Goal: Information Seeking & Learning: Learn about a topic

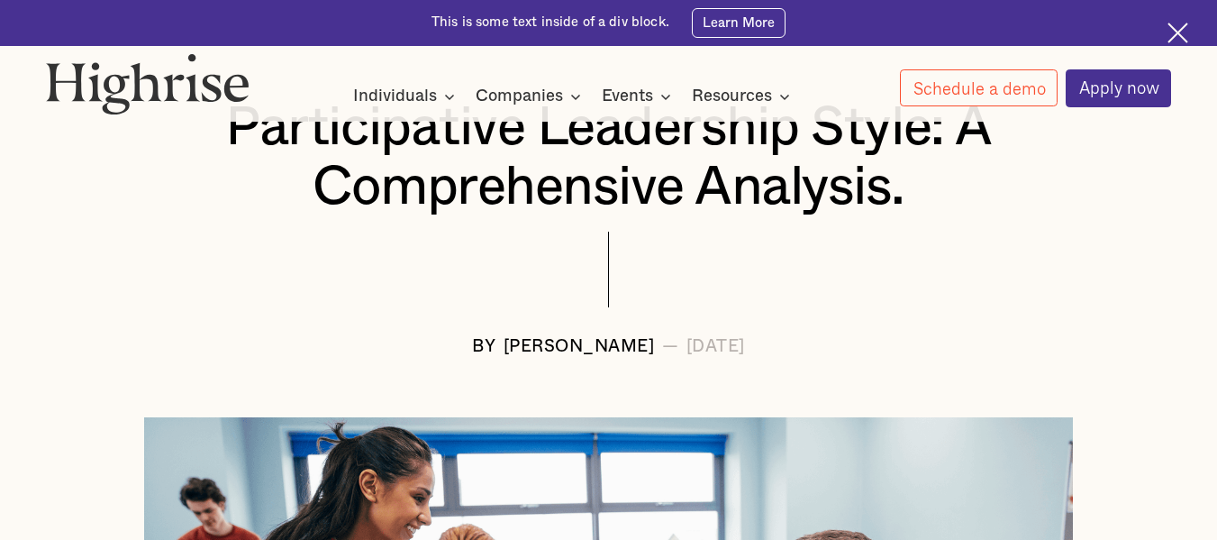
scroll to position [270, 0]
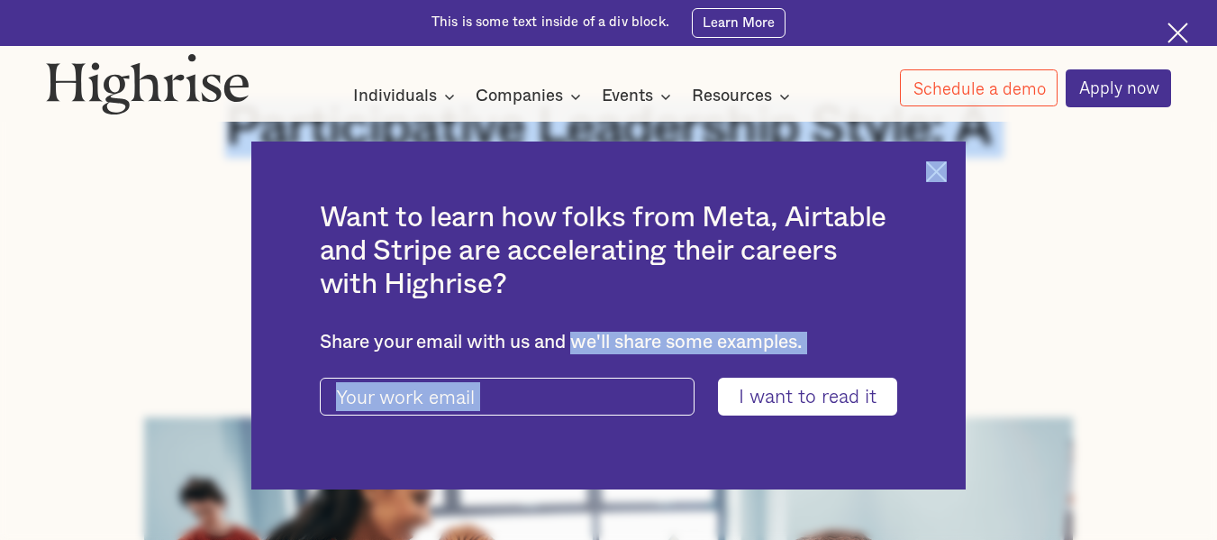
drag, startPoint x: 437, startPoint y: 348, endPoint x: 587, endPoint y: 347, distance: 150.5
click at [944, 170] on img at bounding box center [936, 171] width 21 height 21
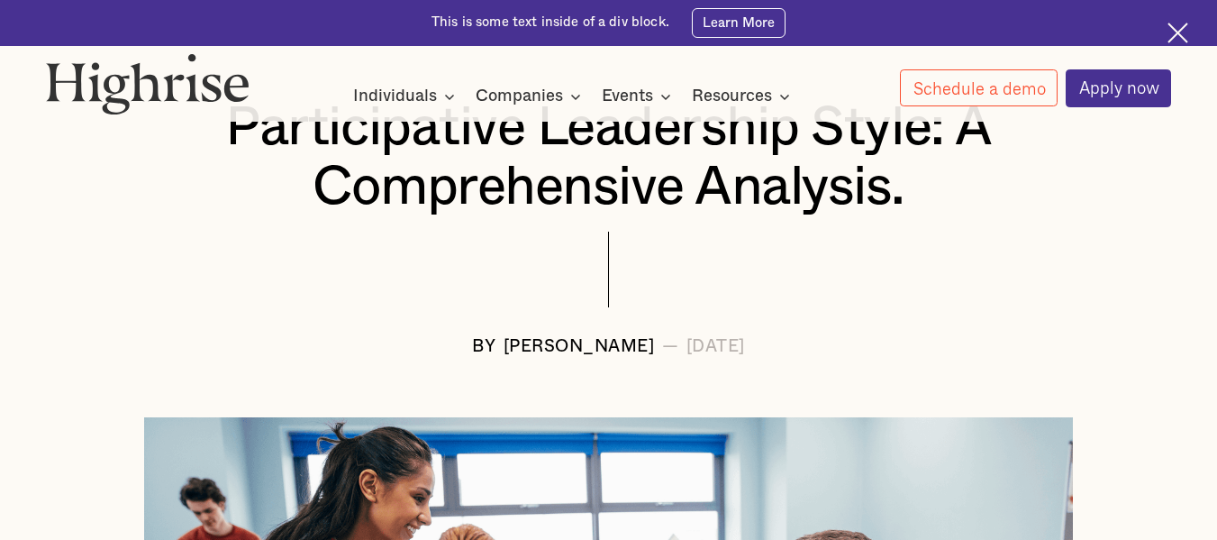
drag, startPoint x: 440, startPoint y: 356, endPoint x: 591, endPoint y: 358, distance: 151.4
click at [591, 357] on div "[PERSON_NAME]" at bounding box center [579, 347] width 151 height 19
copy div "[PERSON_NAME]"
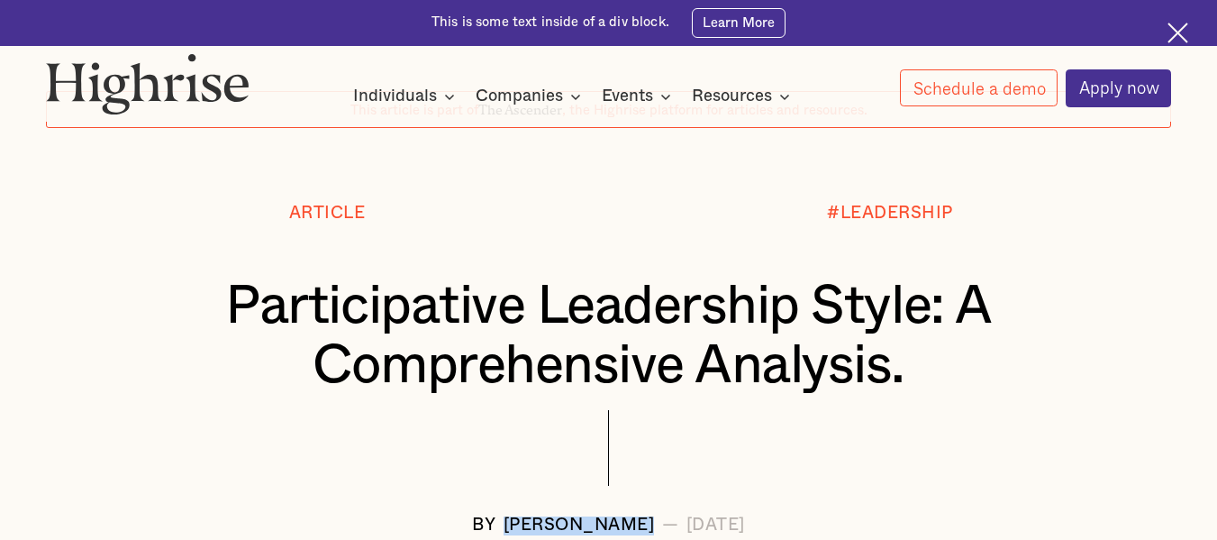
scroll to position [90, 0]
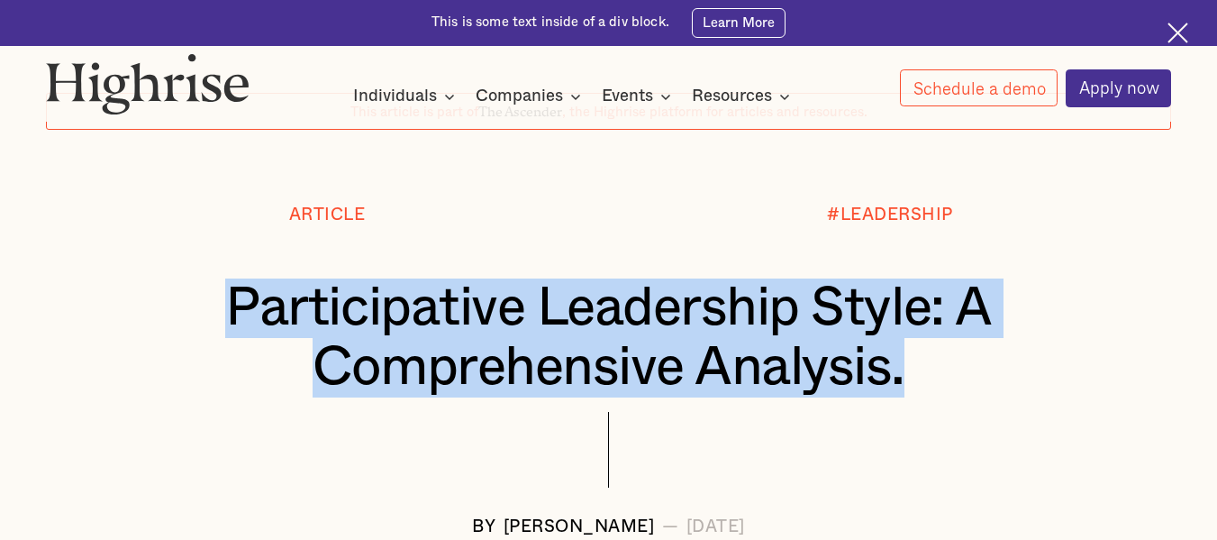
drag, startPoint x: 266, startPoint y: 304, endPoint x: 927, endPoint y: 376, distance: 665.2
click at [927, 376] on h1 "Participative Leadership Style: A Comprehensive Analysis." at bounding box center [609, 337] width 1032 height 119
copy h1 "Participative Leadership Style: A Comprehensive Analysis."
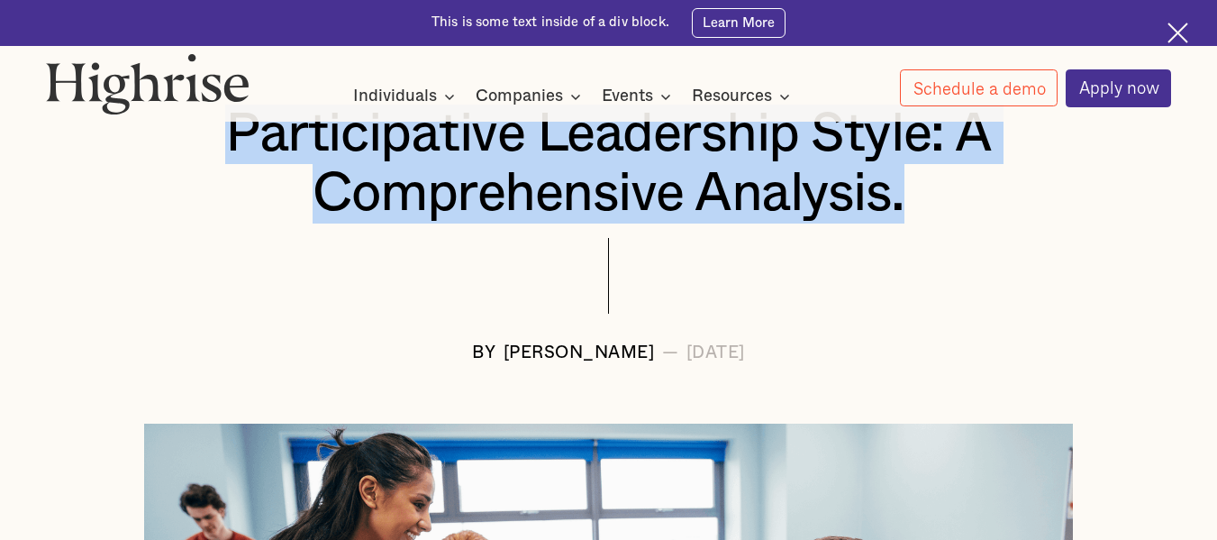
scroll to position [270, 0]
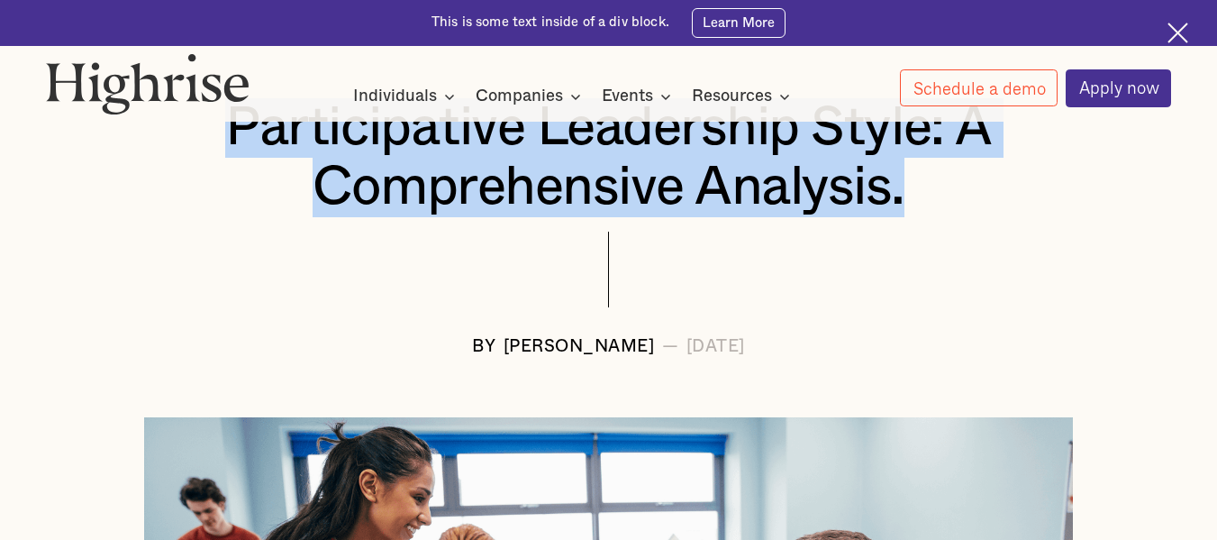
drag, startPoint x: 628, startPoint y: 352, endPoint x: 814, endPoint y: 350, distance: 186.5
click at [814, 350] on div "BY [PERSON_NAME] — [DATE]" at bounding box center [609, 347] width 1126 height 19
copy div "[DATE]"
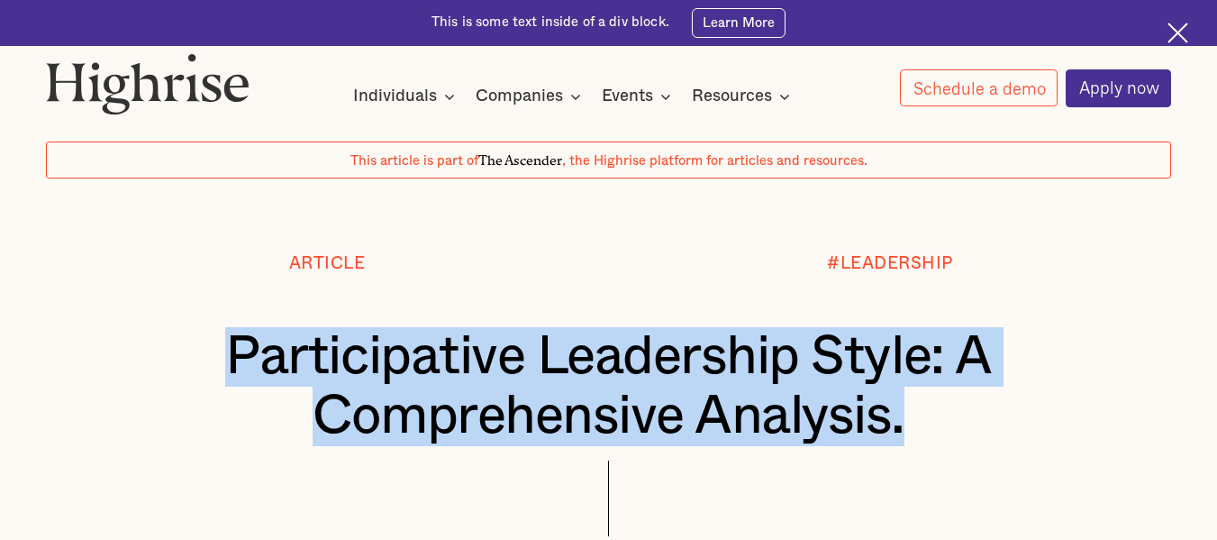
scroll to position [0, 0]
